Goal: Transaction & Acquisition: Download file/media

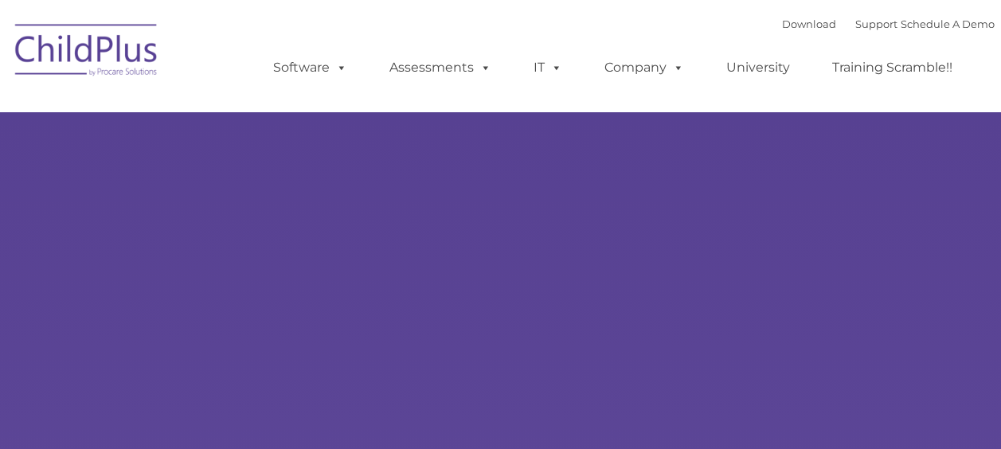
type input ""
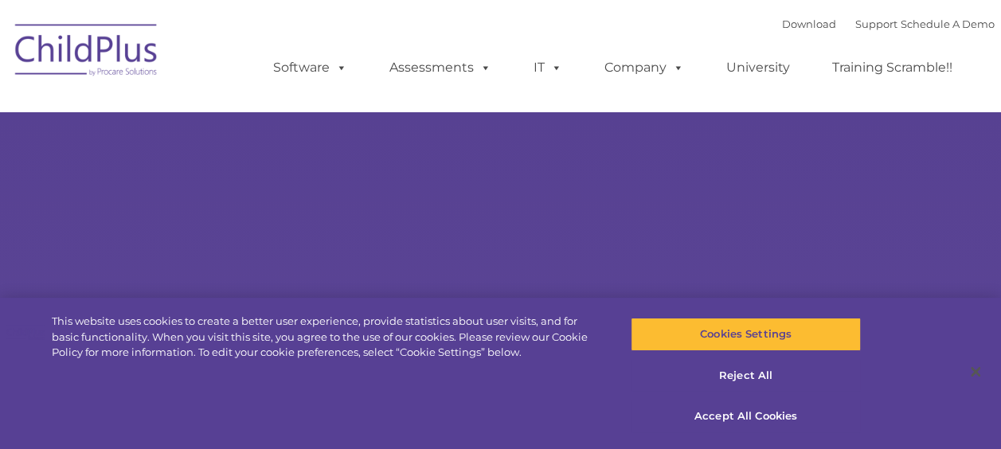
select select "MEDIUM"
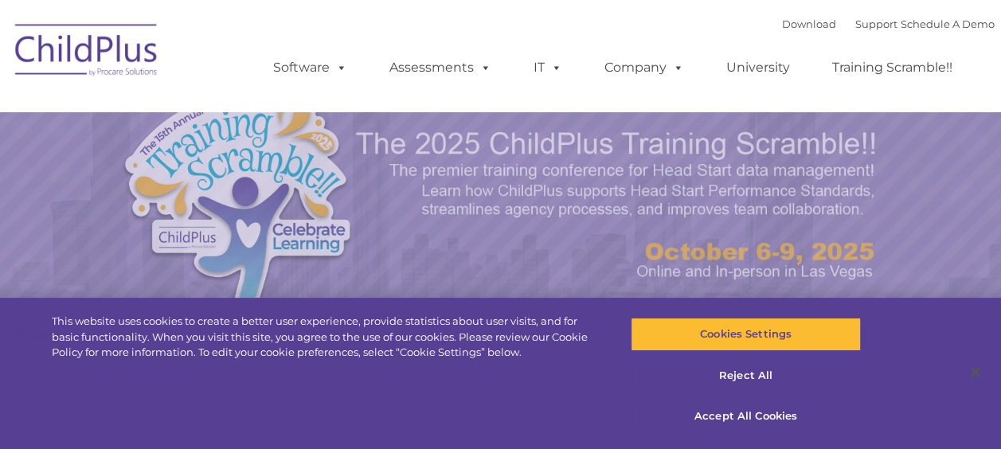
select select "MEDIUM"
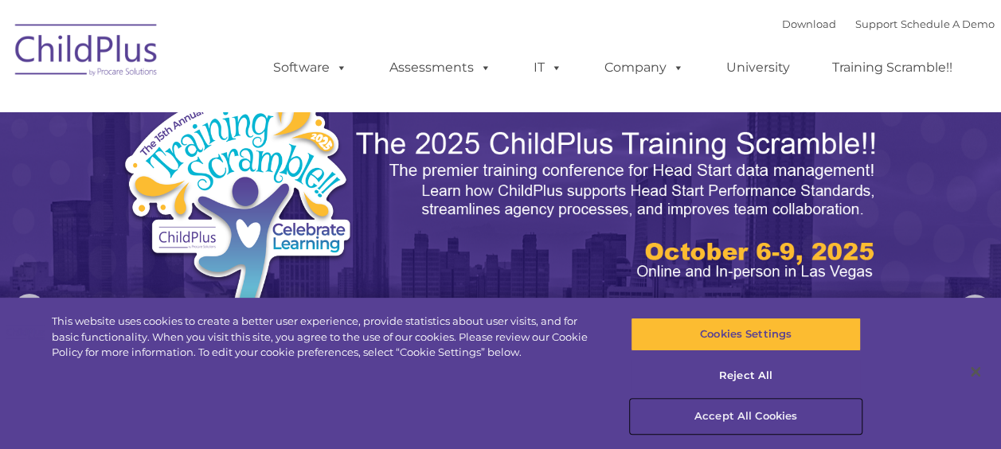
click at [749, 416] on button "Accept All Cookies" at bounding box center [746, 416] width 230 height 33
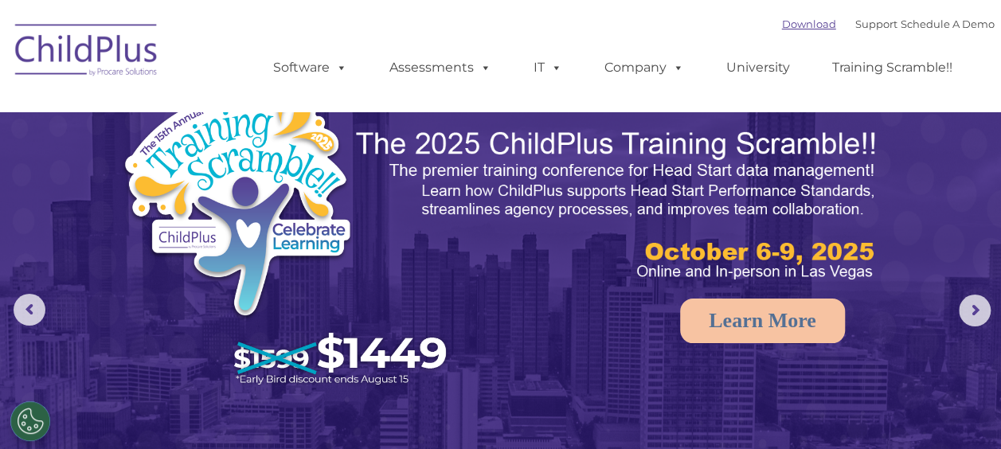
click at [794, 24] on link "Download" at bounding box center [809, 24] width 54 height 13
